Goal: Find specific page/section

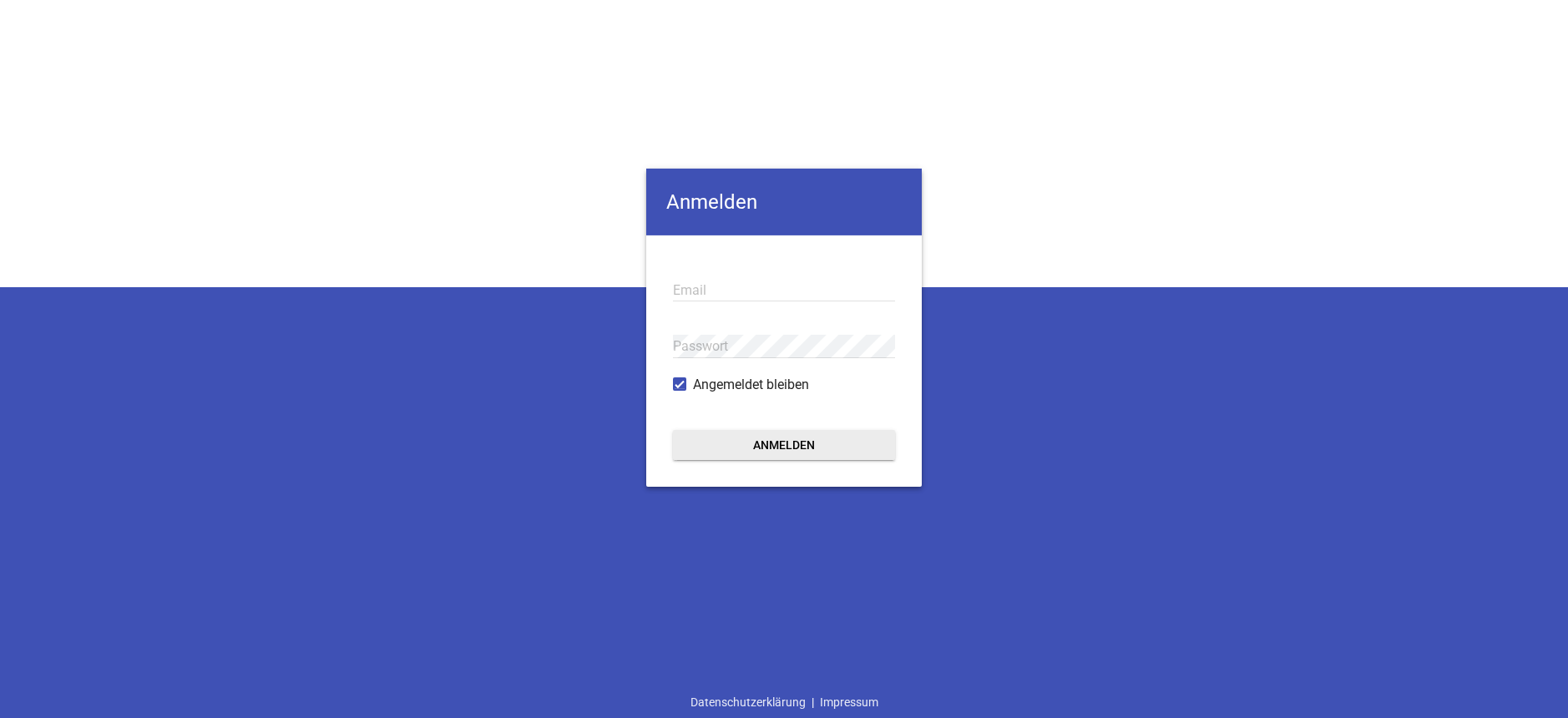
type input "[EMAIL_ADDRESS][DOMAIN_NAME]"
click at [799, 447] on button "Anmelden" at bounding box center [784, 444] width 222 height 30
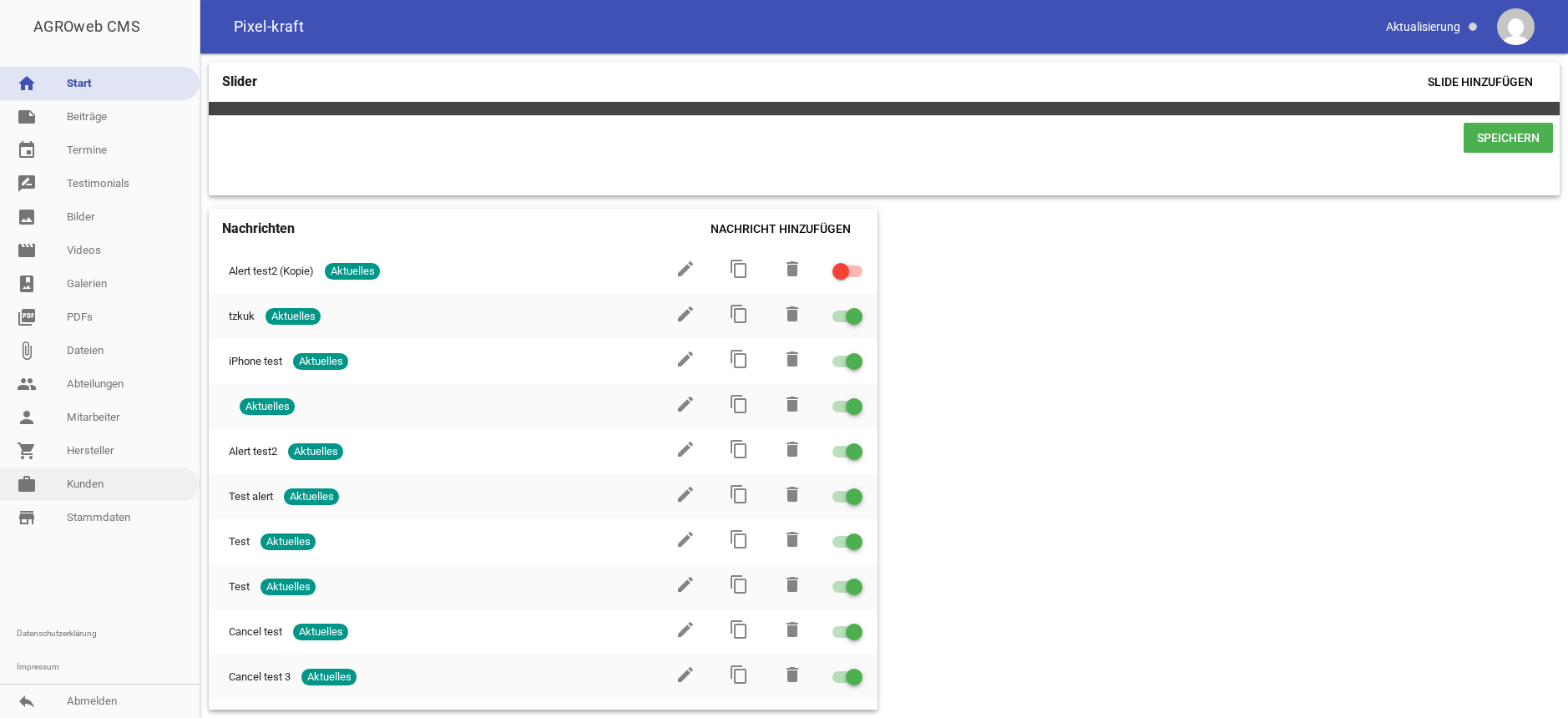
click at [109, 484] on link "work [PERSON_NAME]" at bounding box center [99, 484] width 200 height 33
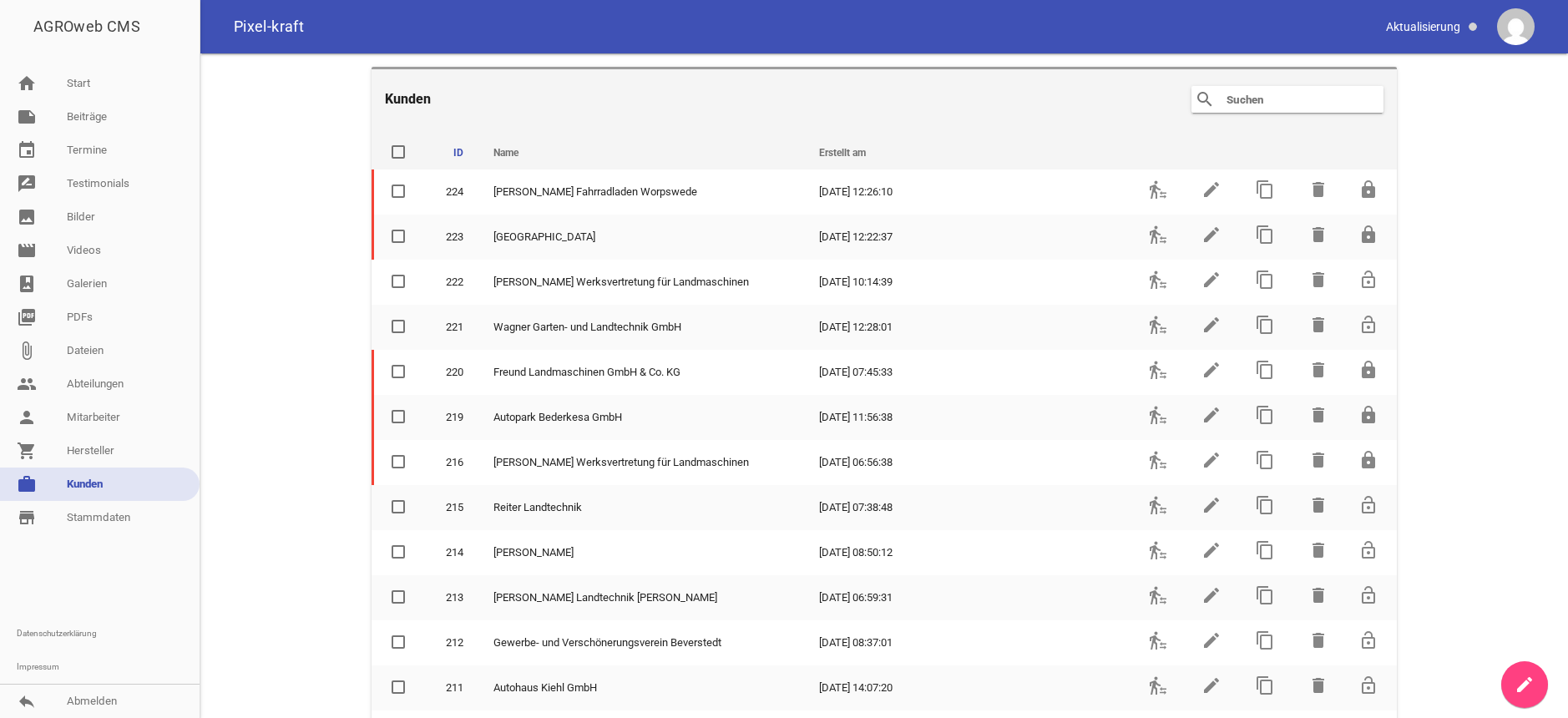
click at [1241, 109] on div "search clear" at bounding box center [1287, 98] width 192 height 26
click at [1242, 108] on input "text" at bounding box center [1291, 99] width 133 height 20
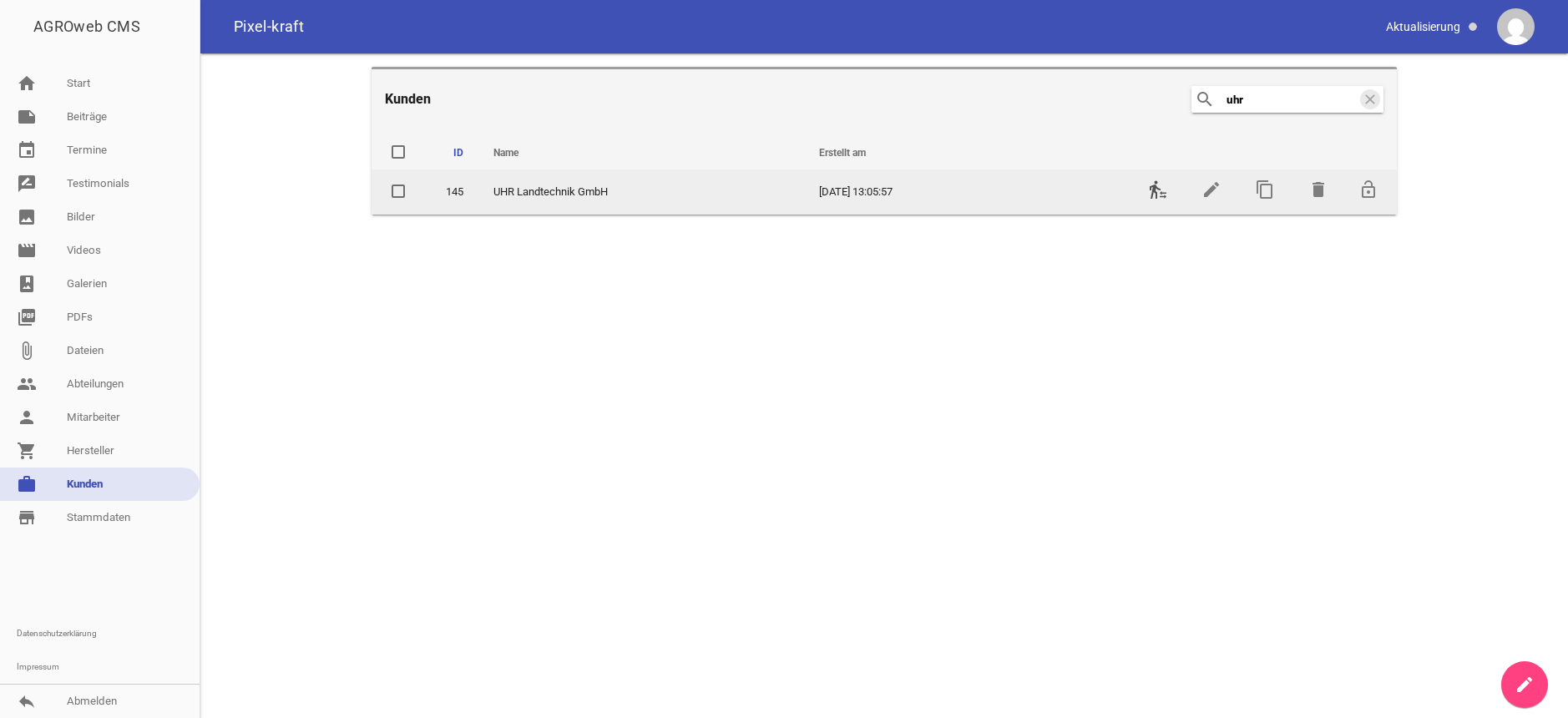
type input "uhr"
click at [1157, 183] on icon "transfer_within_a_station" at bounding box center [1157, 189] width 20 height 20
